Goal: Task Accomplishment & Management: Complete application form

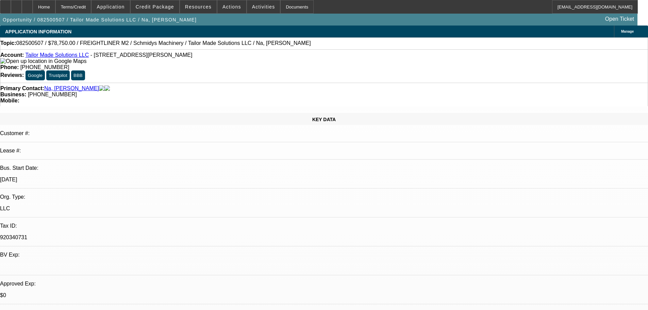
select select "0.1"
select select "0"
select select "2"
select select "0"
select select "6"
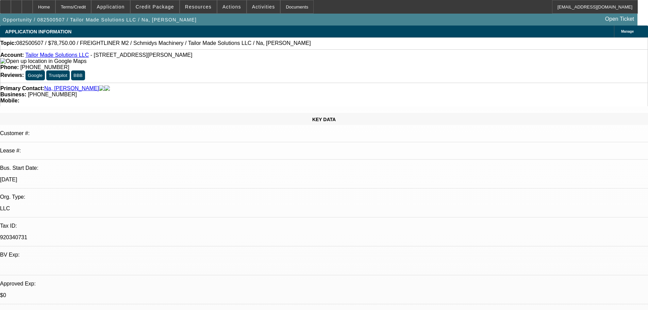
select select "0.1"
select select "0"
select select "2"
select select "0"
select select "6"
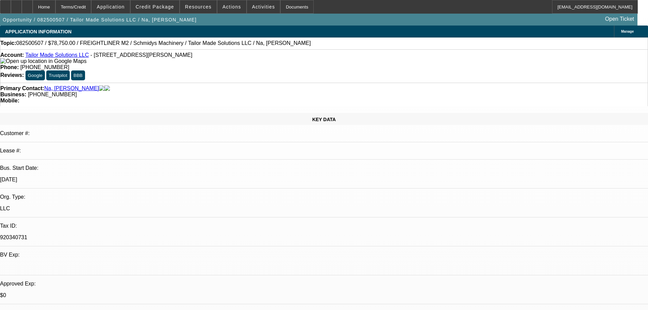
select select "0.1"
select select "0"
select select "2"
select select "0"
select select "6"
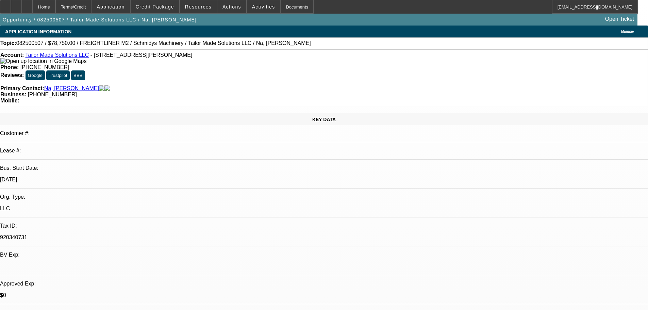
select select "0"
select select "6"
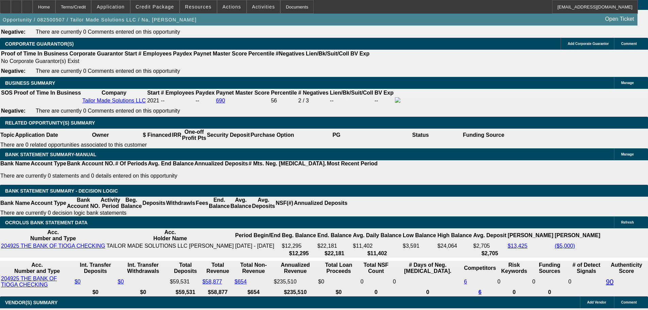
scroll to position [1089, 0]
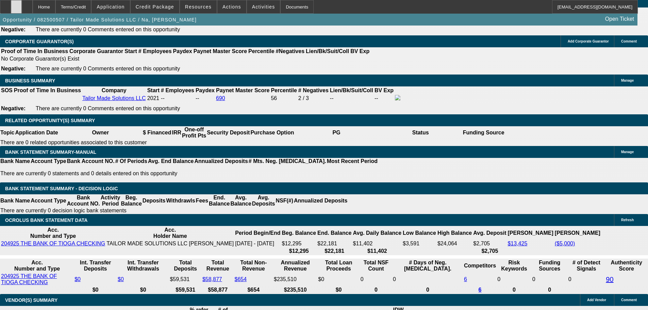
click at [22, 7] on div at bounding box center [16, 7] width 11 height 14
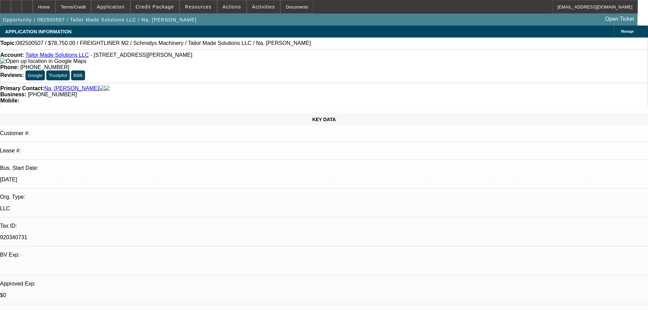
select select "0.1"
select select "0"
select select "2"
select select "0"
select select "6"
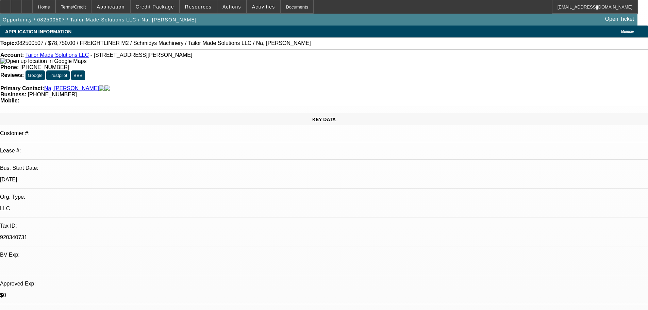
select select "0.1"
select select "0"
select select "2"
select select "0"
select select "6"
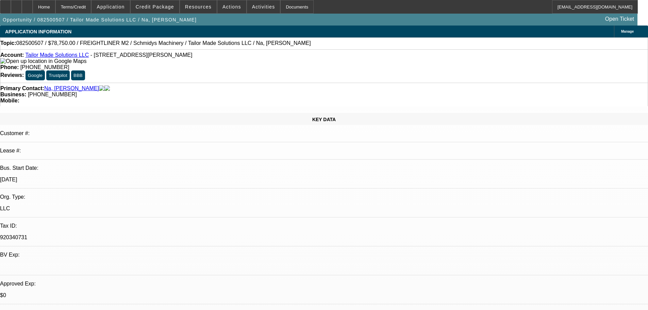
select select "0.1"
select select "0"
select select "2"
select select "0"
select select "6"
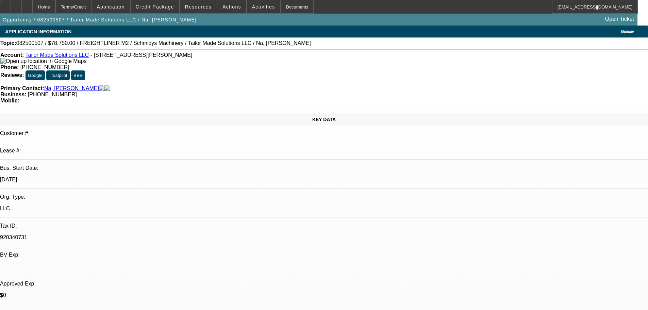
select select "0"
select select "6"
click at [164, 8] on span "Credit Package" at bounding box center [155, 6] width 38 height 5
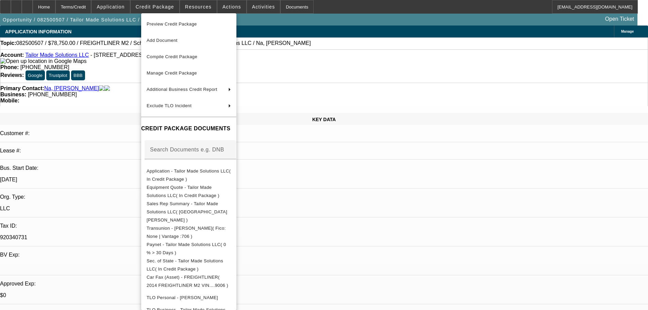
click at [116, 84] on div at bounding box center [324, 155] width 648 height 310
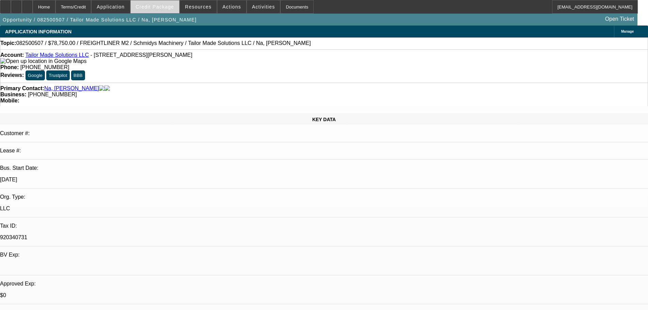
click at [165, 11] on span at bounding box center [155, 7] width 49 height 16
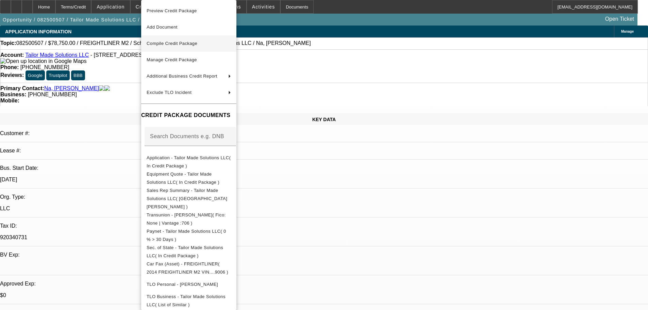
click at [179, 42] on span "Compile Credit Package" at bounding box center [172, 43] width 51 height 5
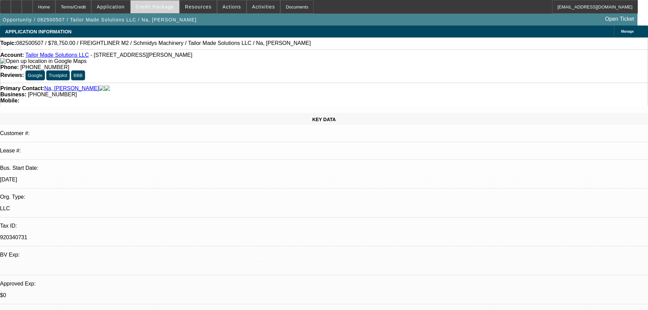
select select "0.1"
select select "0"
select select "2"
select select "0"
select select "6"
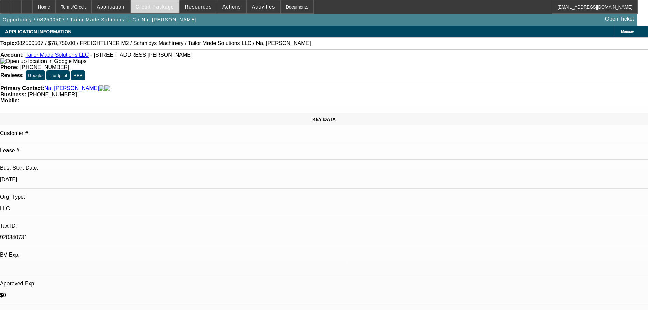
select select "0.1"
select select "0"
select select "2"
select select "0"
select select "6"
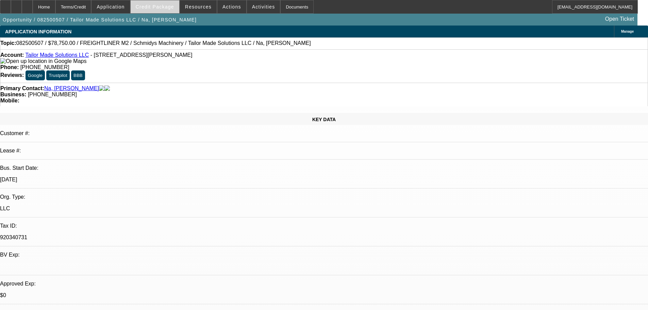
select select "0.1"
select select "0"
select select "2"
select select "0"
select select "6"
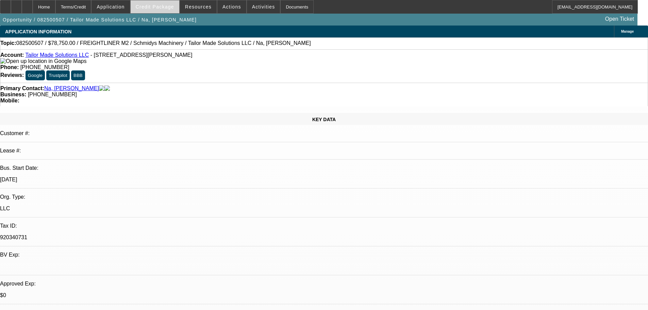
select select "0"
select select "6"
click at [164, 8] on span "Credit Package" at bounding box center [155, 6] width 38 height 5
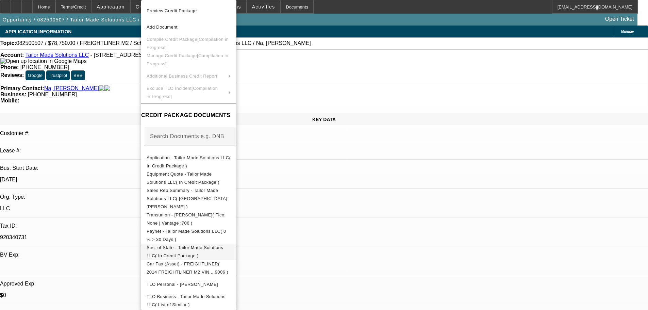
click at [202, 245] on span "Sec. of State - Tailor Made Solutions LLC( In Credit Package )" at bounding box center [185, 251] width 77 height 13
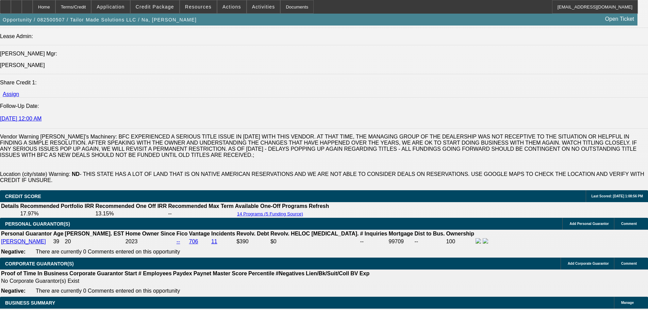
scroll to position [952, 0]
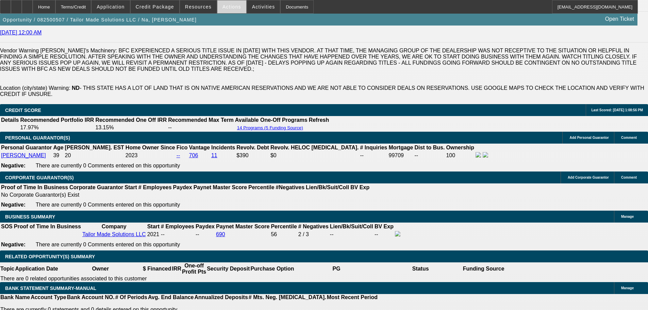
click at [226, 11] on span at bounding box center [231, 7] width 29 height 16
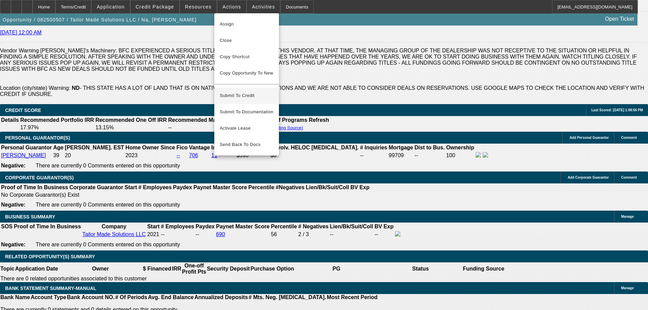
click at [235, 92] on span "Submit To Credit" at bounding box center [247, 96] width 54 height 8
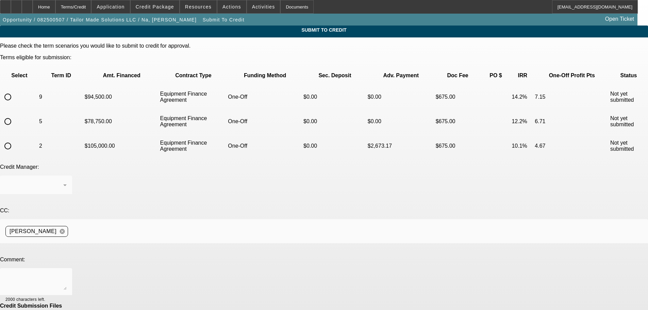
click at [15, 90] on input "radio" at bounding box center [8, 97] width 14 height 14
radio input "true"
click at [67, 273] on textarea at bounding box center [35, 281] width 61 height 16
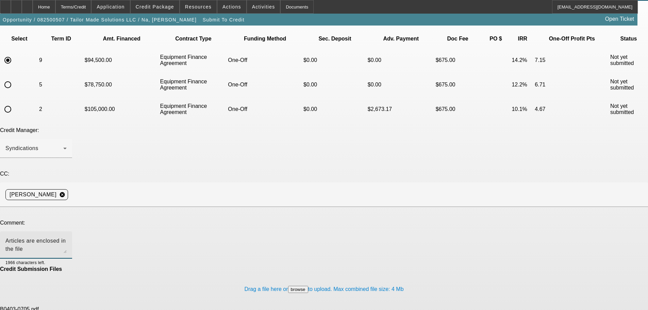
scroll to position [37, 0]
type textarea "Articles are enclosed in the file and attached here"
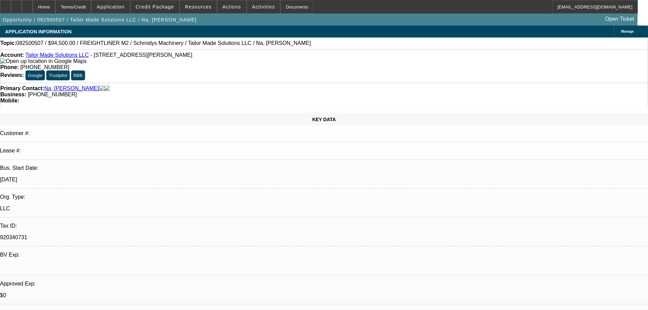
select select "0.1"
select select "0"
select select "2"
select select "0"
select select "6"
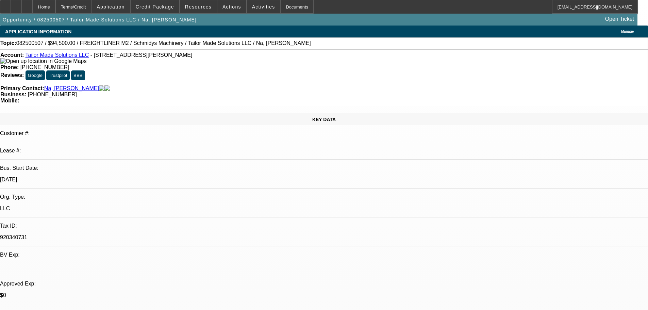
select select "0.1"
select select "0"
select select "2"
select select "0"
select select "6"
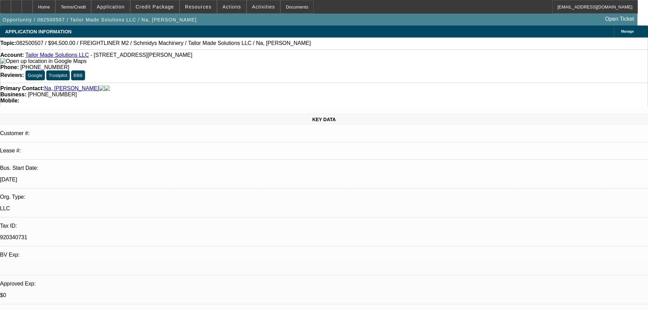
select select "0.1"
select select "0"
select select "2"
select select "0"
select select "6"
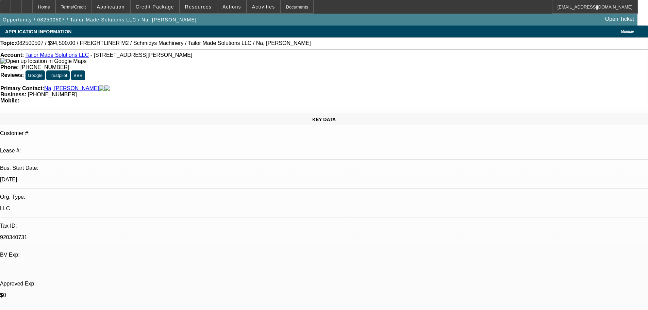
select select "0"
select select "6"
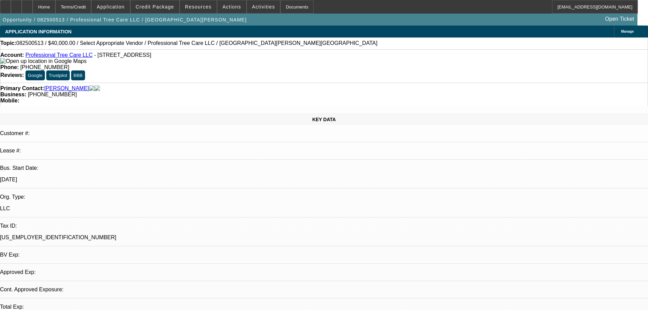
select select "0"
select select "6"
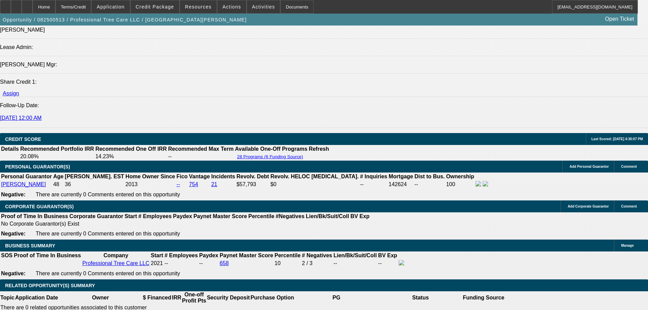
scroll to position [862, 0]
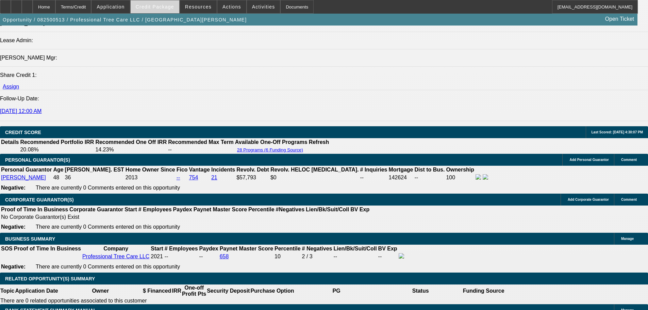
click at [153, 10] on span at bounding box center [155, 7] width 49 height 16
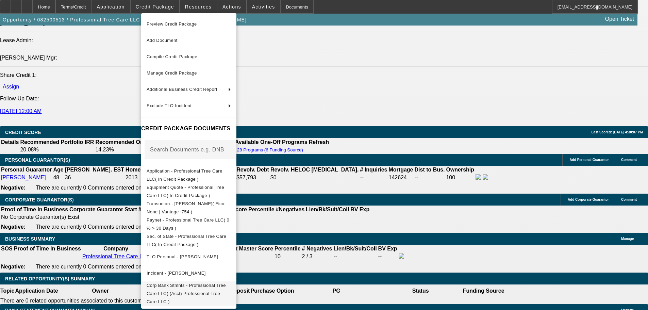
click at [226, 287] on span "Corp Bank Stmnts - Professional Tree Care LLC( (Acct) Professional Tree Care LL…" at bounding box center [186, 293] width 79 height 21
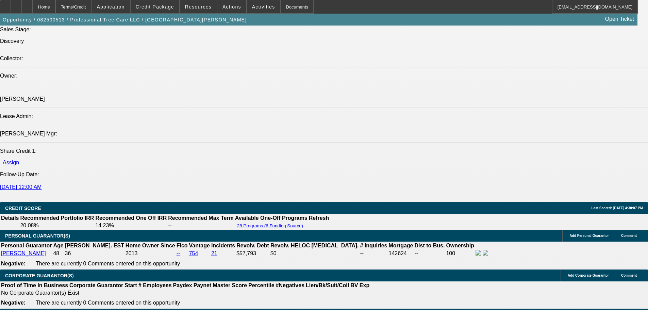
scroll to position [781, 0]
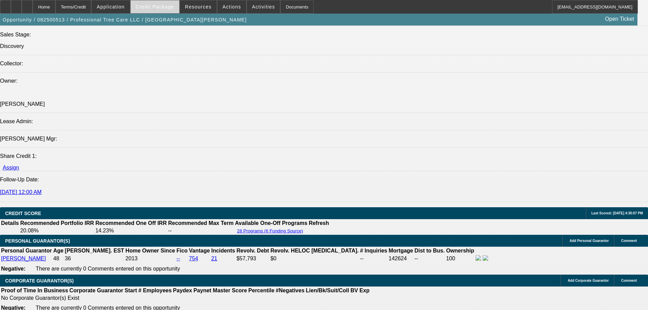
click at [163, 7] on span "Credit Package" at bounding box center [155, 6] width 38 height 5
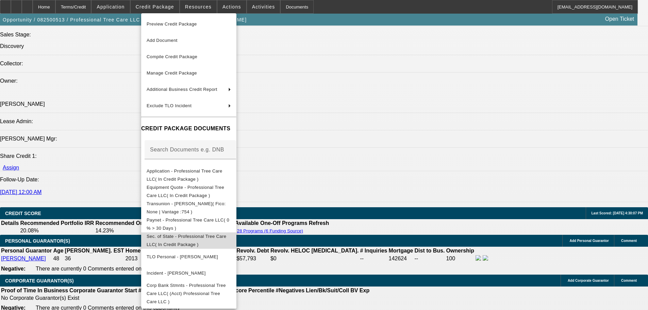
click at [216, 234] on span "Sec. of State - Professional Tree Care LLC( In Credit Package )" at bounding box center [189, 240] width 84 height 16
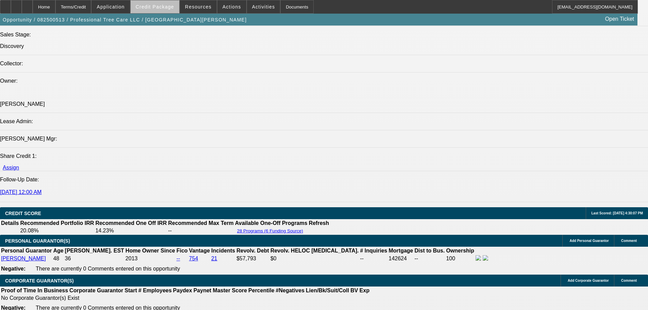
click at [167, 7] on span "Credit Package" at bounding box center [155, 6] width 38 height 5
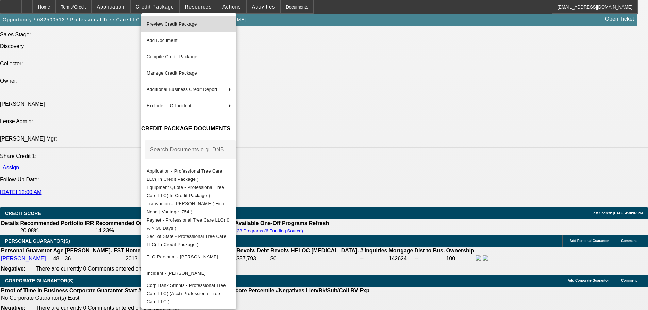
click at [171, 25] on span "Preview Credit Package" at bounding box center [172, 23] width 50 height 5
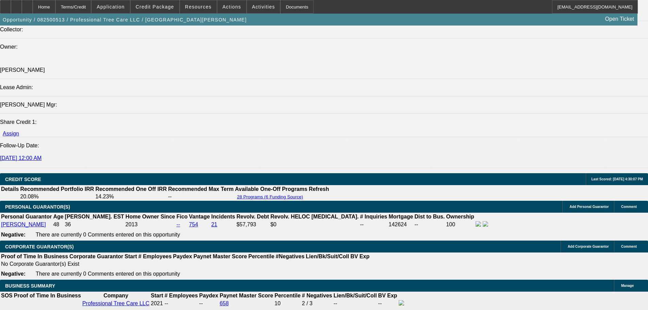
scroll to position [645, 0]
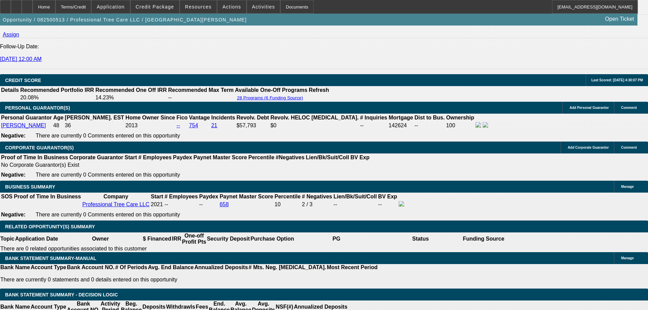
scroll to position [839, 0]
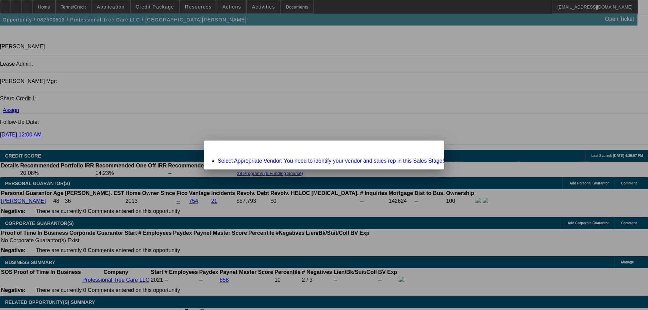
click at [330, 161] on link "Select Appropriate Vendor: You need to identify your vendor and sales rep in th…" at bounding box center [331, 161] width 226 height 6
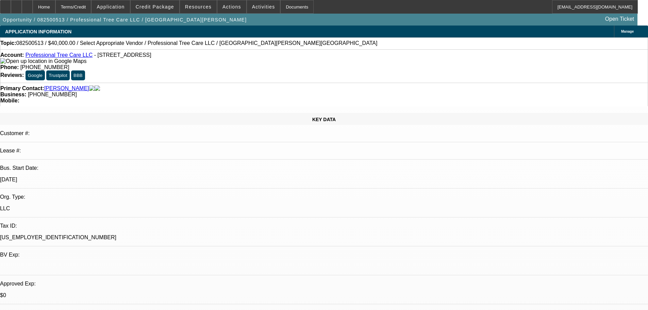
scroll to position [839, 0]
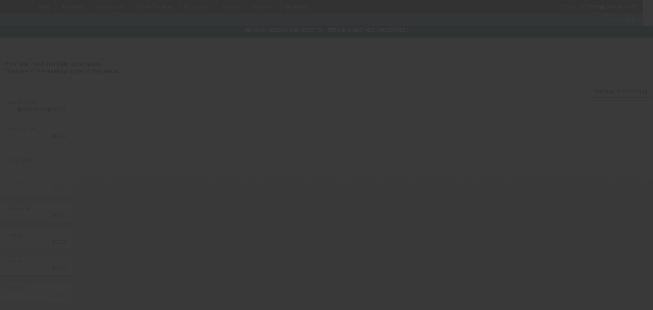
type input "$70,000.00"
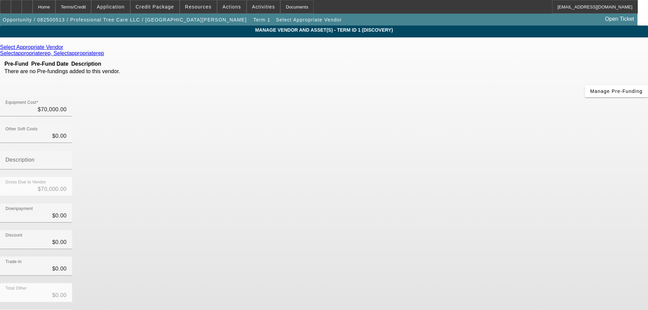
click at [65, 49] on icon at bounding box center [65, 47] width 0 height 6
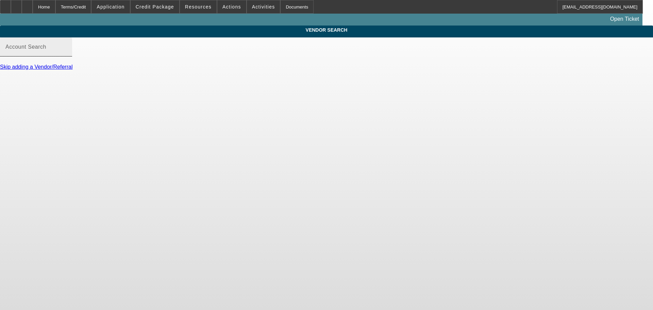
click at [67, 54] on input "Account Search" at bounding box center [35, 50] width 61 height 8
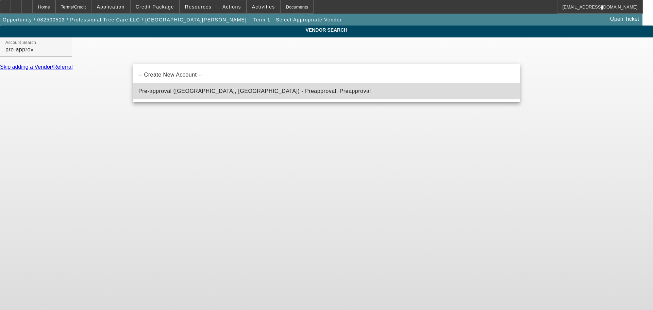
click at [196, 93] on span "Pre-approval (Northbrook, IL) - Preapproval, Preapproval" at bounding box center [254, 91] width 232 height 6
type input "Pre-approval (Northbrook, IL) - Preapproval, Preapproval"
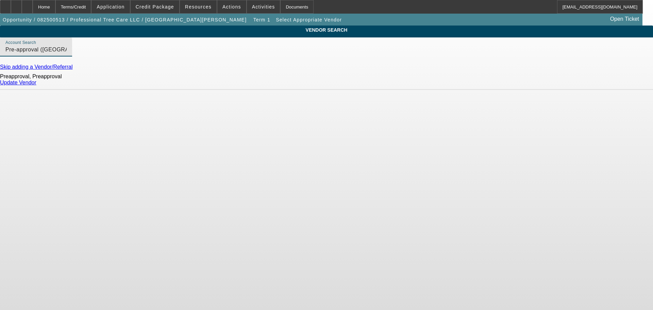
click at [36, 85] on link "Update Vendor" at bounding box center [18, 83] width 36 height 6
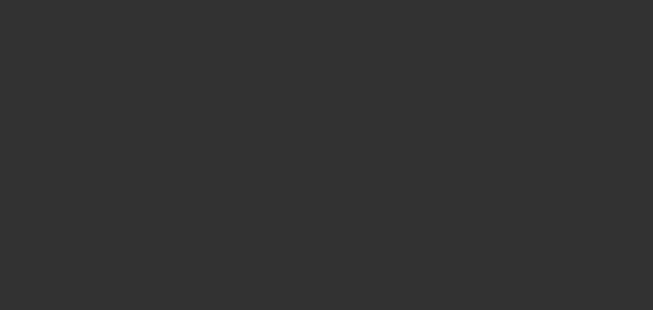
type input "$70,000.00"
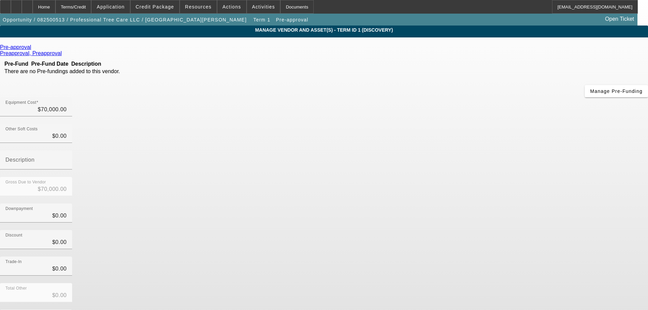
scroll to position [6, 0]
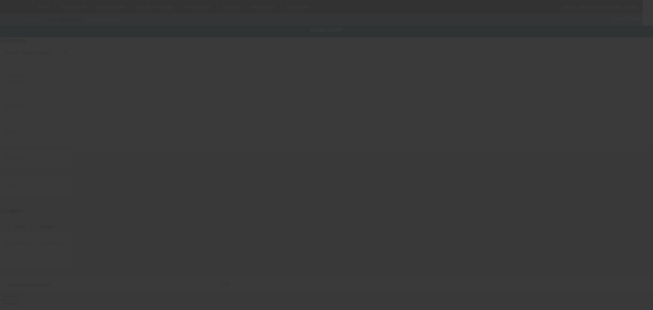
type input "126 S County Road 575 E"
type input "Avon"
type input "46123"
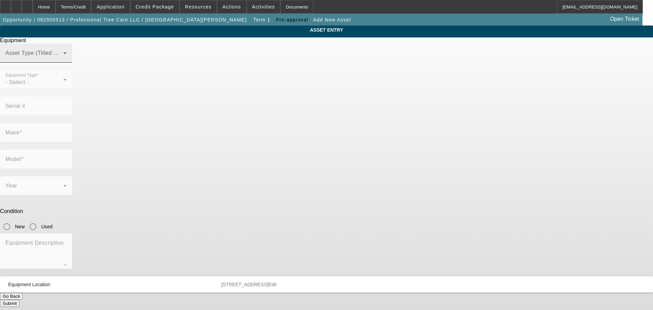
click at [63, 60] on span at bounding box center [34, 56] width 58 height 8
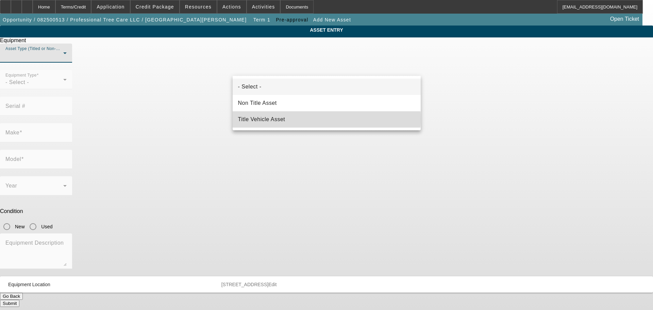
click at [305, 119] on mat-option "Title Vehicle Asset" at bounding box center [327, 119] width 188 height 16
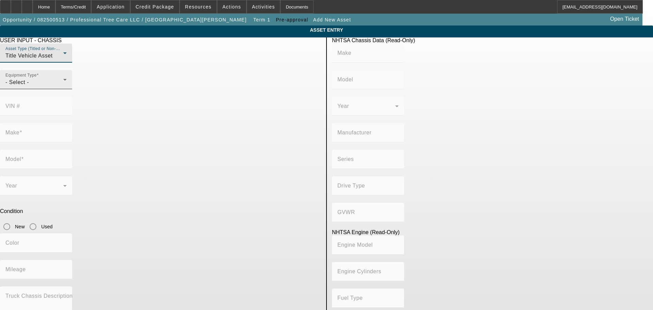
click at [69, 84] on icon at bounding box center [65, 80] width 8 height 8
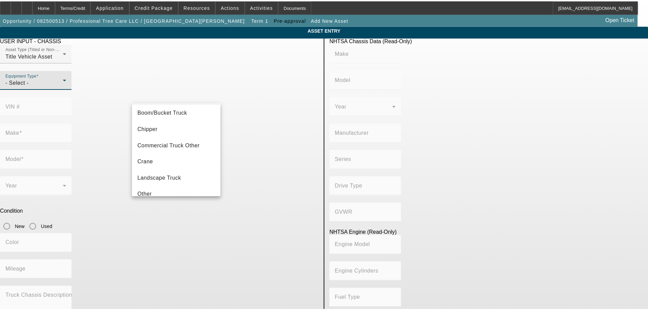
scroll to position [7, 0]
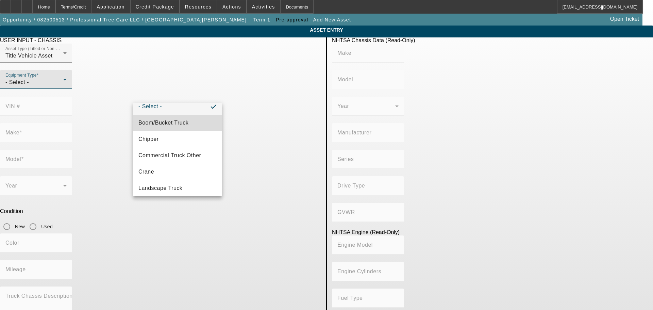
click at [182, 122] on span "Boom/Bucket Truck" at bounding box center [163, 123] width 50 height 8
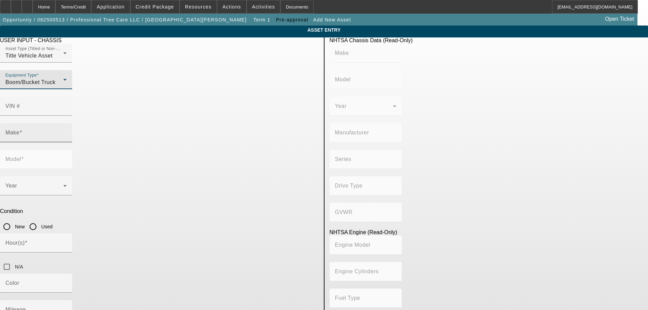
click at [67, 131] on input "Make" at bounding box center [35, 135] width 61 height 8
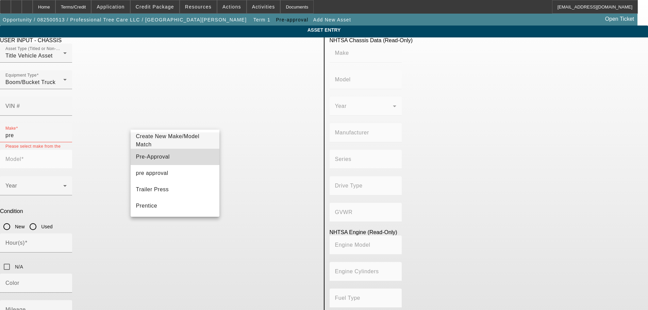
click at [184, 156] on mat-option "Pre-Approval" at bounding box center [175, 157] width 89 height 16
type input "Pre-Approval"
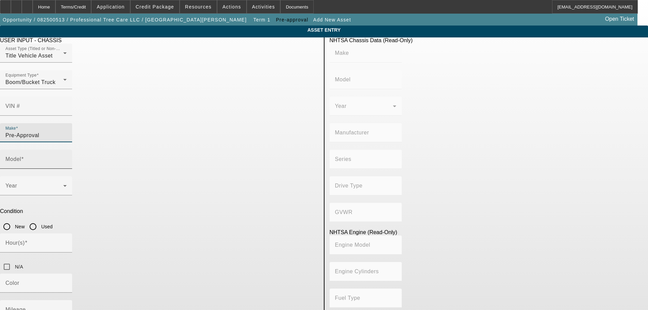
click at [67, 158] on input "Model" at bounding box center [35, 162] width 61 height 8
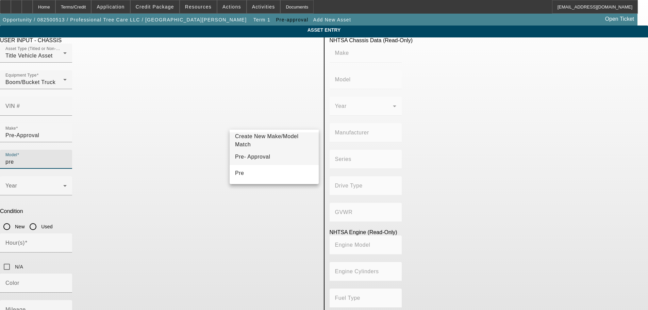
click at [254, 155] on span "Pre- Approval" at bounding box center [252, 157] width 35 height 6
type input "Pre- Approval"
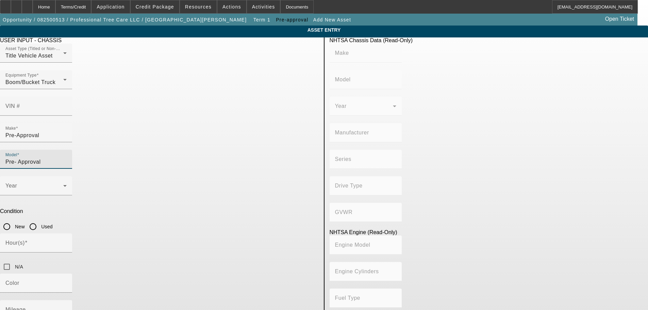
click at [40, 220] on input "Used" at bounding box center [33, 227] width 14 height 14
radio input "true"
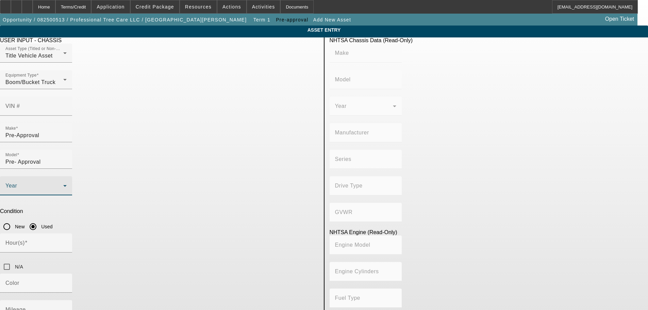
click at [63, 184] on span at bounding box center [34, 188] width 58 height 8
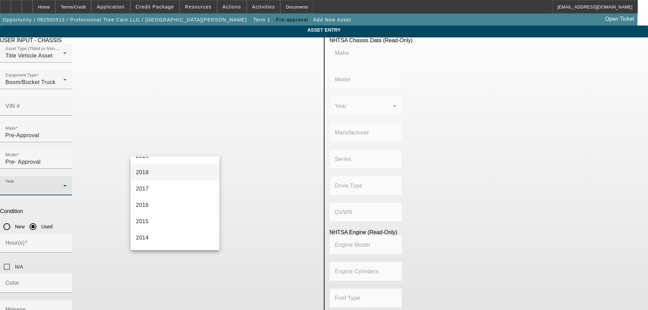
scroll to position [170, 0]
click at [167, 209] on mat-option "2015" at bounding box center [175, 209] width 89 height 16
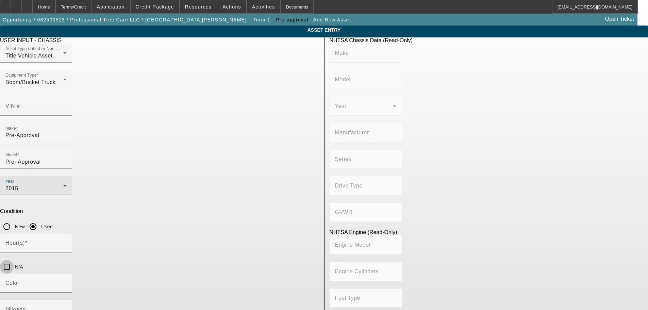
click at [14, 260] on input "N/A" at bounding box center [7, 267] width 14 height 14
checkbox input "true"
click at [26, 306] on mat-label "Mileage" at bounding box center [15, 309] width 20 height 6
click at [67, 308] on input "Mileage" at bounding box center [35, 312] width 61 height 8
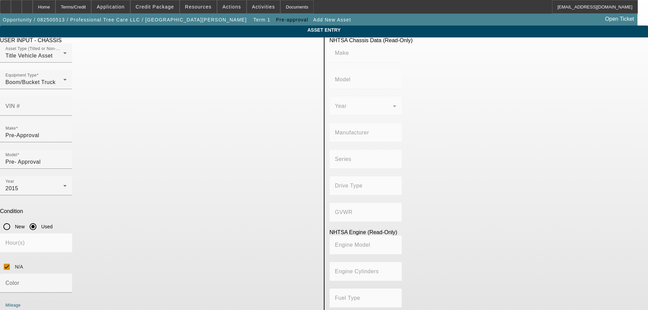
type input "1"
type input "70000"
click at [25, 208] on app-asset-collateral-manage "ASSET ENTRY USER INPUT - CHASSIS Asset Type (Titled or Non-Titled) Title Vehicl…" at bounding box center [324, 216] width 648 height 381
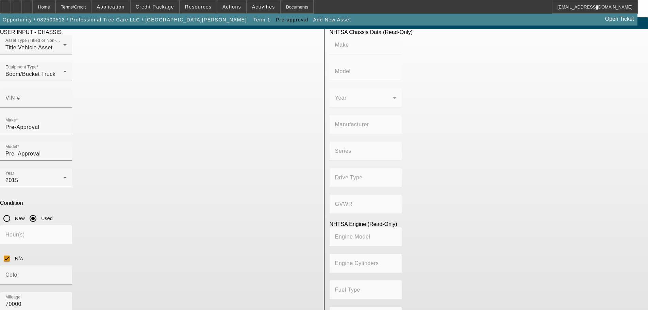
scroll to position [13, 0]
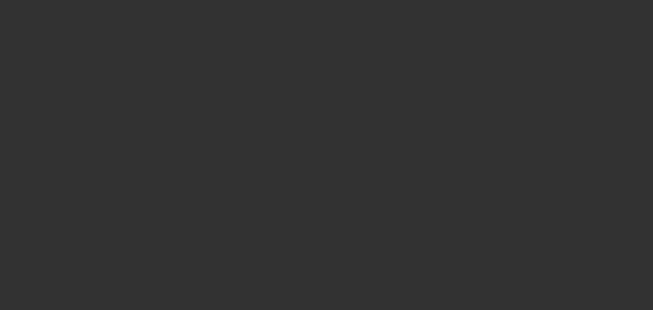
type input "$70,000.00"
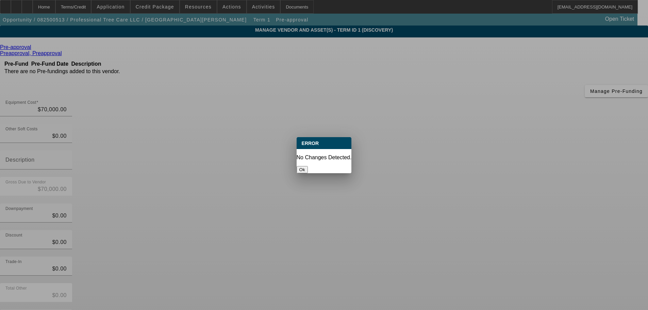
click at [308, 166] on button "Ok" at bounding box center [302, 169] width 11 height 7
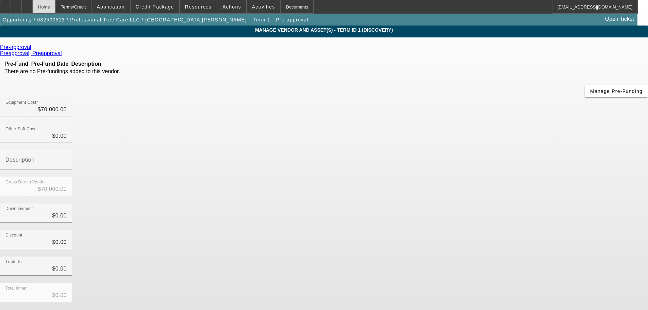
click at [55, 5] on div "Home" at bounding box center [44, 7] width 23 height 14
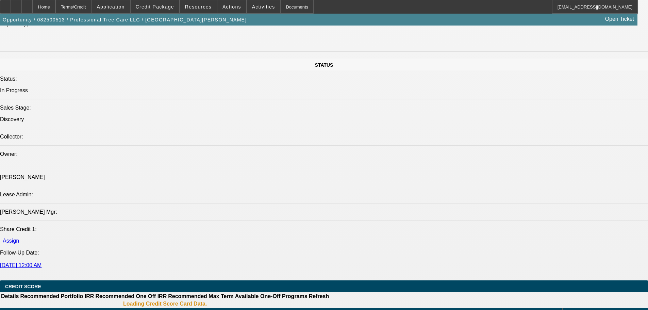
select select "0"
select select "6"
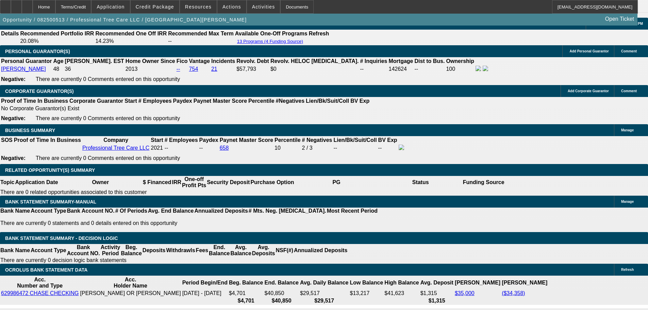
scroll to position [988, 0]
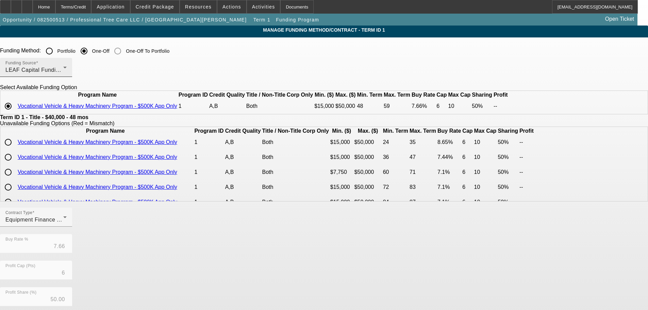
click at [76, 71] on span "LEAF Capital Funding, LLC" at bounding box center [40, 70] width 70 height 6
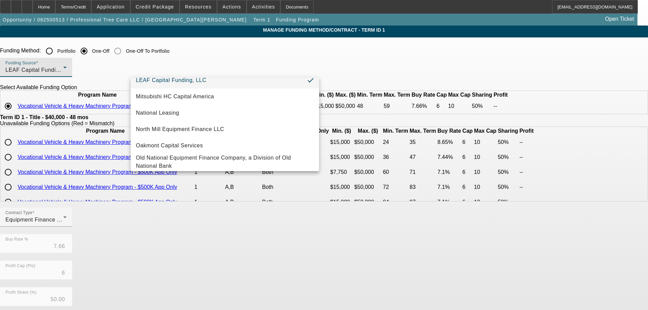
scroll to position [193, 0]
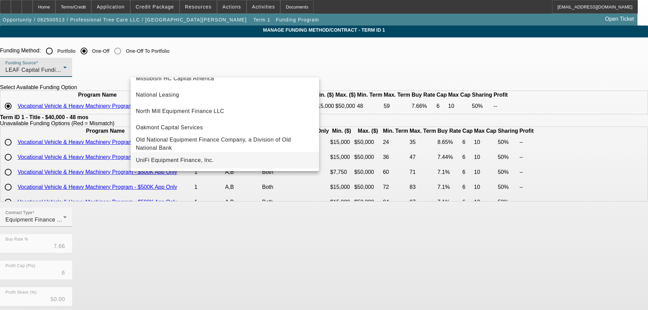
click at [185, 157] on span "UniFi Equipment Finance, Inc." at bounding box center [175, 160] width 78 height 8
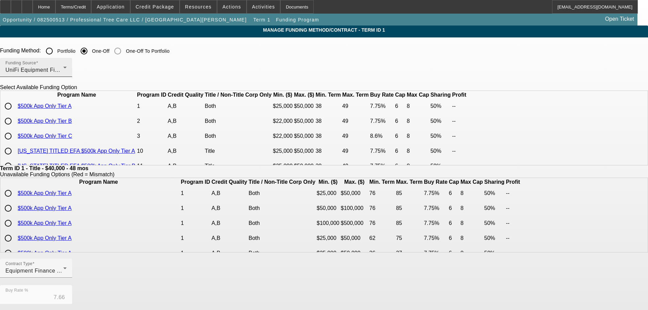
click at [63, 73] on div "UniFi Equipment Finance, Inc." at bounding box center [34, 70] width 58 height 8
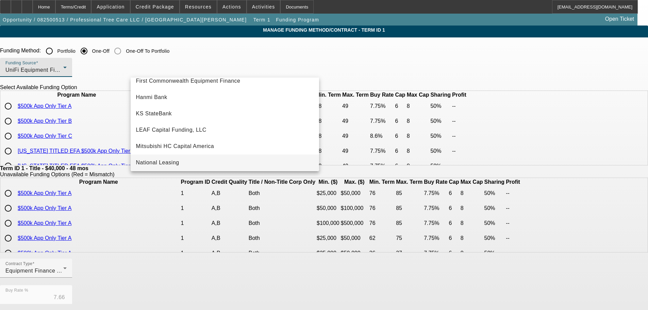
scroll to position [20, 0]
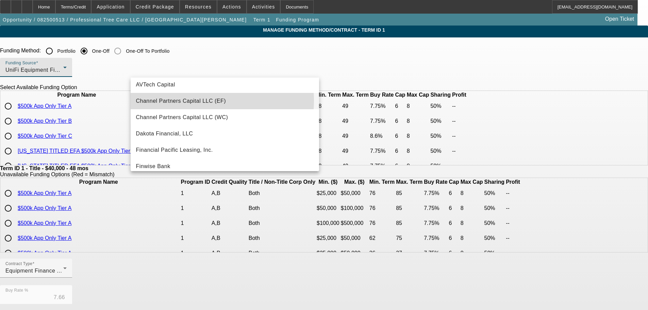
click at [198, 100] on span "Channel Partners Capital LLC (EF)" at bounding box center [181, 101] width 90 height 8
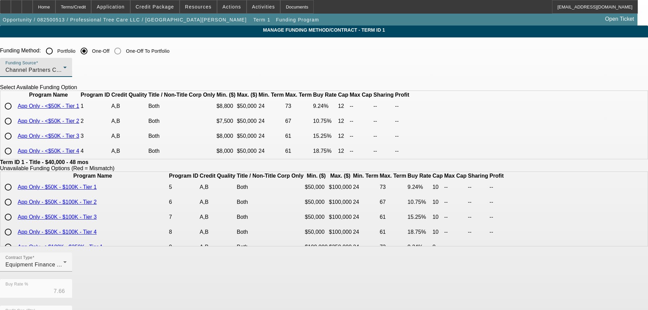
click at [15, 113] on input "radio" at bounding box center [8, 106] width 14 height 14
radio input "true"
type input "9.24"
type input "12"
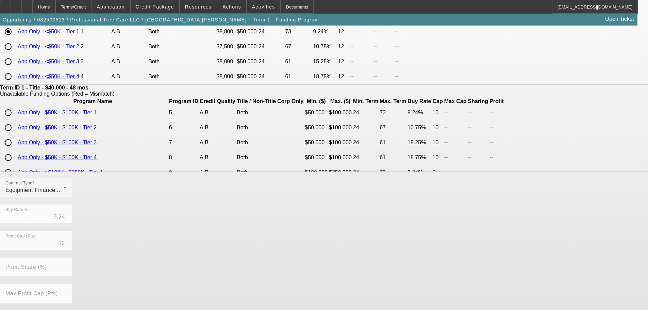
scroll to position [161, 0]
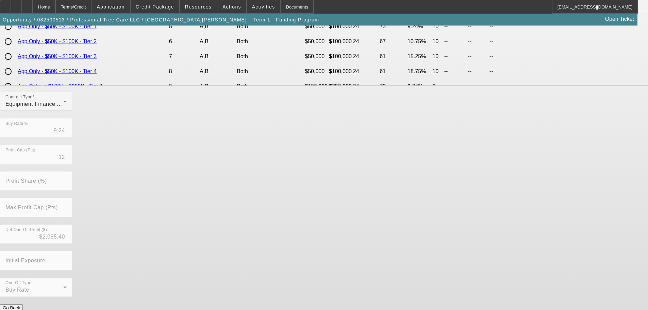
click at [19, 310] on button "Submit" at bounding box center [9, 314] width 19 height 7
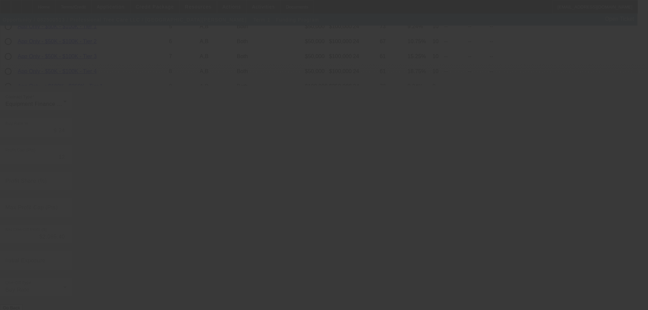
type input "7.66"
type input "6"
type input "50.00"
type input "10"
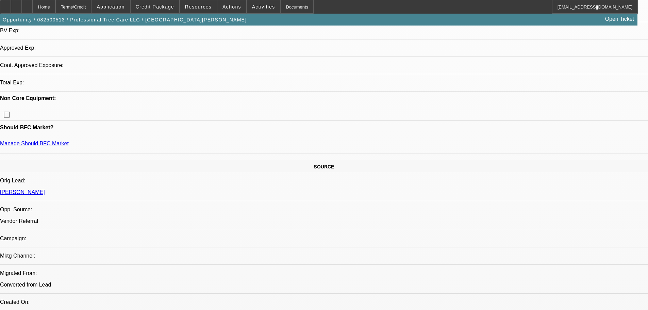
select select "0"
select select "6"
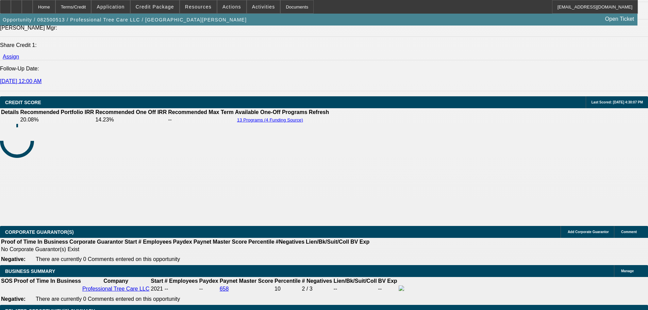
scroll to position [1052, 0]
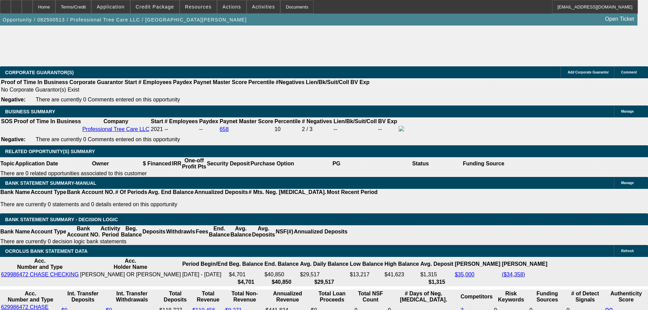
drag, startPoint x: 149, startPoint y: 144, endPoint x: 168, endPoint y: 128, distance: 24.9
type input "UNKNOWN"
type input "11"
type input "$1,033.82"
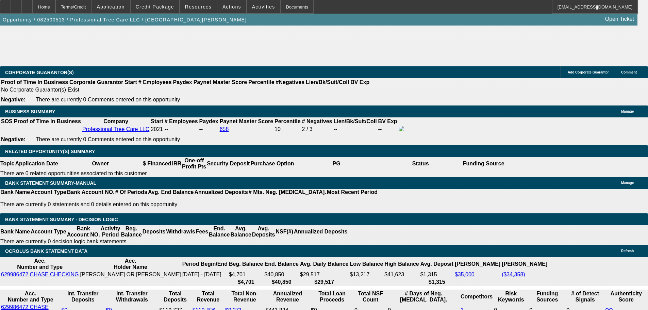
type input "11"
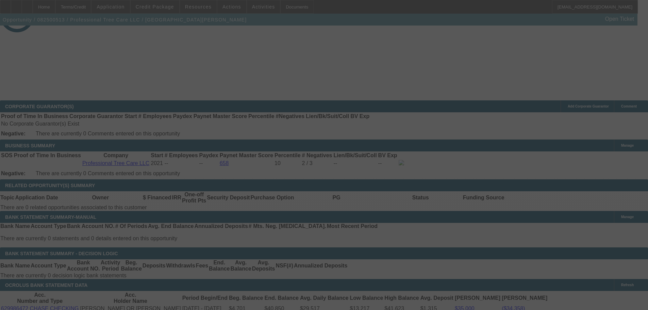
select select "0"
select select "6"
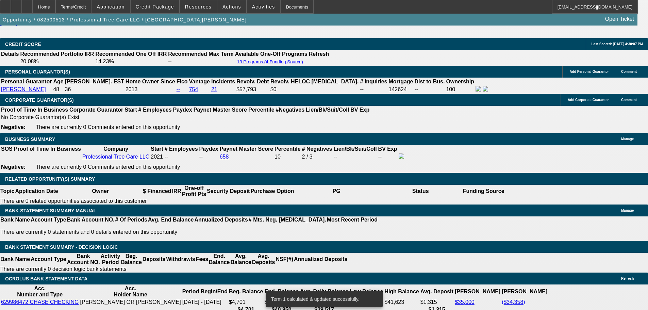
scroll to position [961, 0]
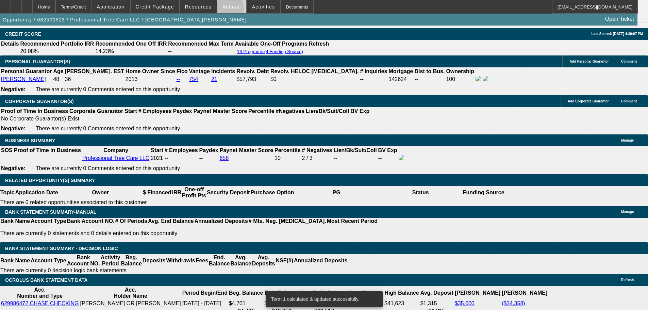
click at [223, 10] on span at bounding box center [231, 7] width 29 height 16
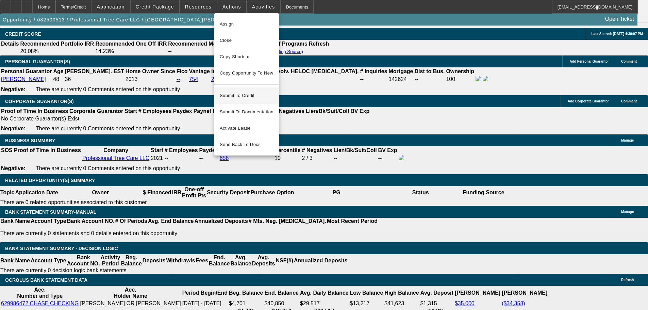
click at [247, 92] on span "Submit To Credit" at bounding box center [247, 96] width 54 height 8
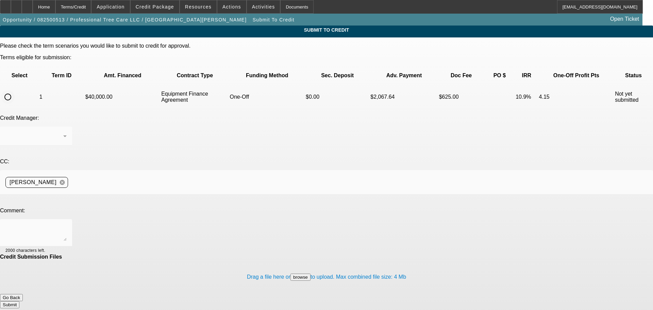
click at [15, 90] on input "radio" at bounding box center [8, 97] width 14 height 14
radio input "true"
click at [67, 225] on textarea at bounding box center [35, 233] width 61 height 16
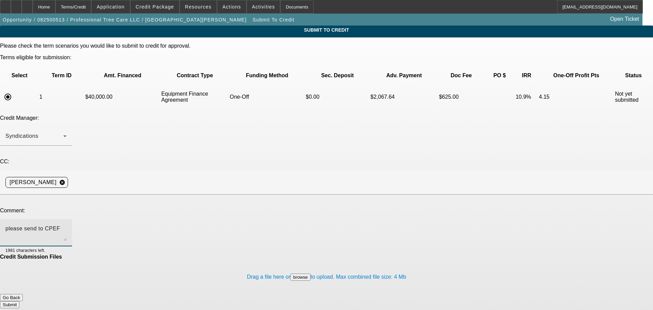
type textarea "please send to CPEF"
click at [19, 301] on button "Submit" at bounding box center [9, 304] width 19 height 7
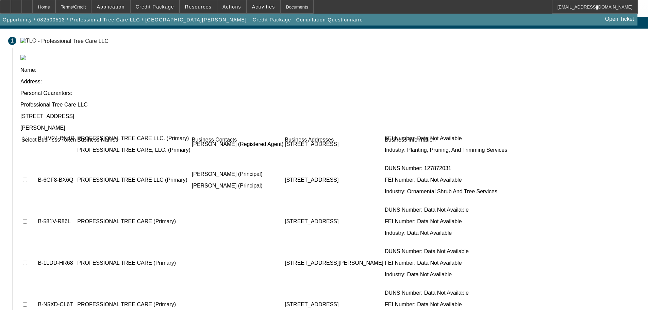
scroll to position [14, 0]
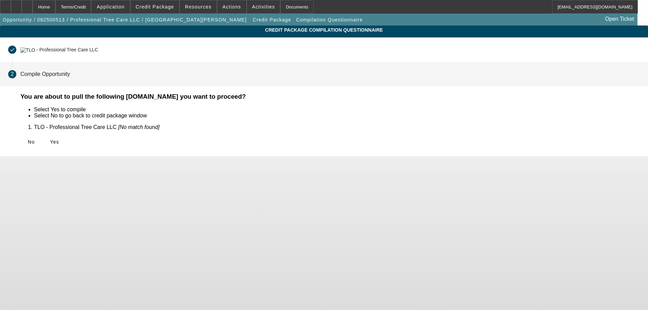
scroll to position [0, 0]
click at [59, 139] on span "Yes" at bounding box center [54, 141] width 9 height 5
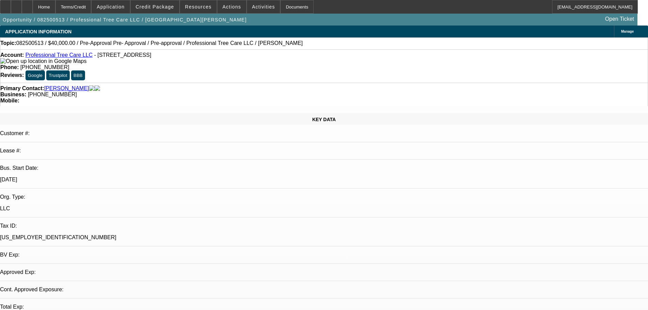
select select "0"
select select "6"
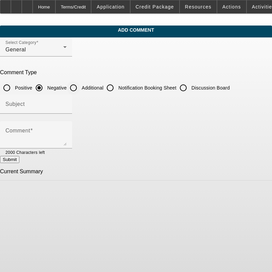
click at [80, 87] on input "Additional" at bounding box center [74, 88] width 14 height 14
radio input "true"
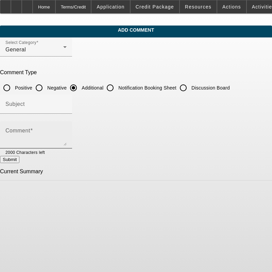
click at [67, 126] on div "Comment" at bounding box center [35, 134] width 61 height 27
click at [67, 139] on textarea "Gordan Adams started Professional tree care as a sole prop in 2021 and converte…" at bounding box center [35, 137] width 61 height 16
click at [67, 143] on textarea "Gordan Adams started Professional tree care as a sole prop in 2021 and converte…" at bounding box center [35, 137] width 61 height 16
click at [67, 142] on textarea "Gordan Adams started Professional tree care as a sole prop in 2021 and converte…" at bounding box center [35, 137] width 61 height 16
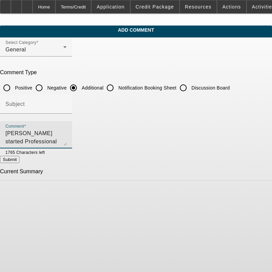
scroll to position [6, 0]
type textarea "[PERSON_NAME] started Professional tree care as a sole prop in [DATE] and conve…"
click at [19, 162] on button "Submit" at bounding box center [9, 159] width 19 height 7
radio input "true"
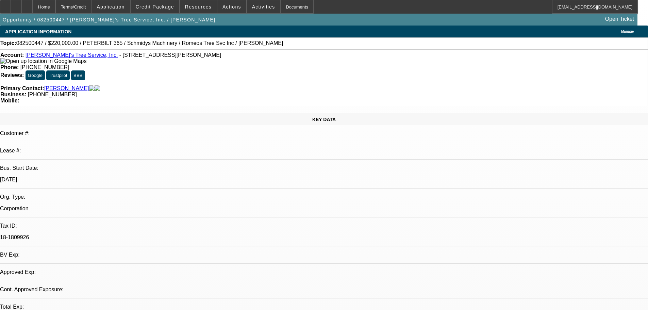
select select "0"
select select "2"
select select "0"
select select "6"
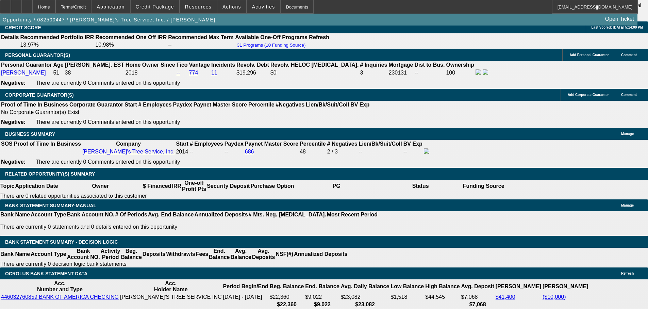
scroll to position [1055, 0]
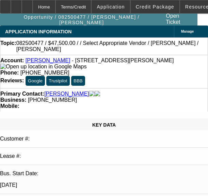
select select "2"
select select "0"
select select "6"
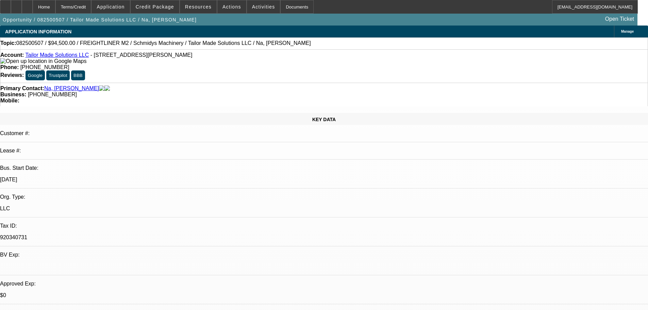
select select "0.1"
select select "0"
select select "0.1"
select select "0"
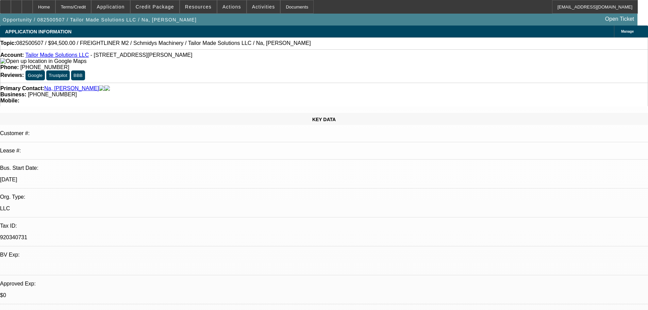
select select "0"
select select "0.1"
select select "0"
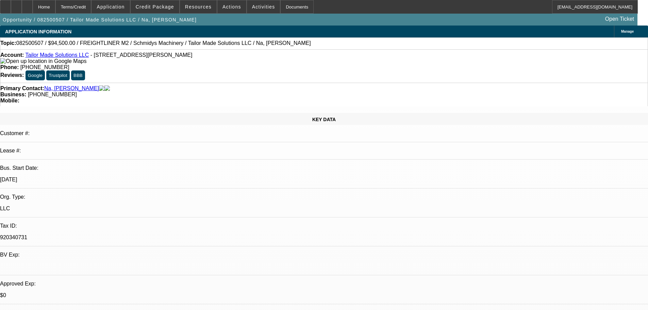
select select "0"
select select "1"
select select "2"
select select "6"
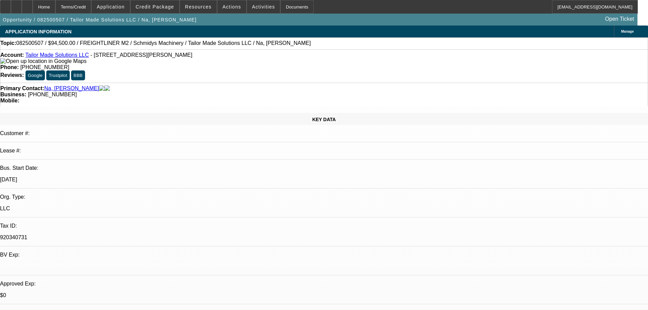
select select "1"
select select "2"
select select "6"
select select "1"
select select "2"
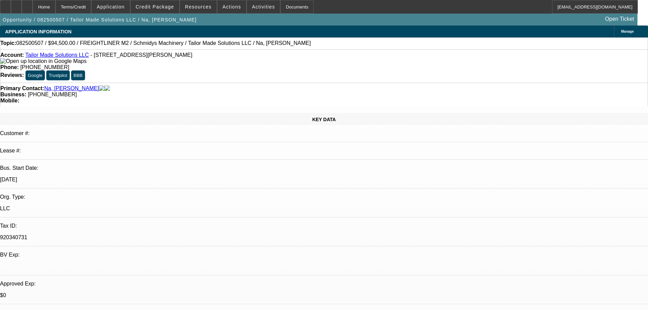
select select "6"
select select "1"
select select "6"
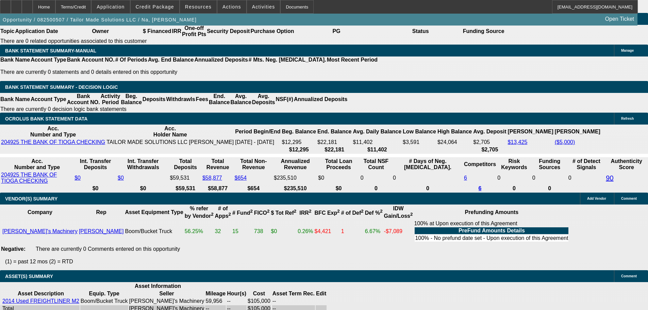
scroll to position [1191, 0]
